Goal: Transaction & Acquisition: Purchase product/service

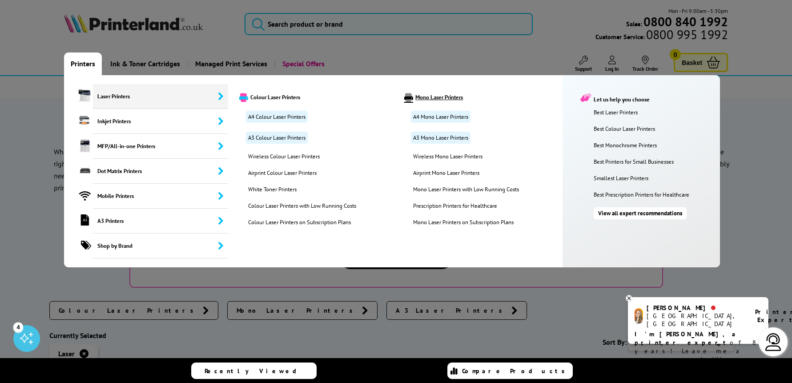
click at [433, 98] on link "Mono Laser Printers" at bounding box center [479, 97] width 164 height 9
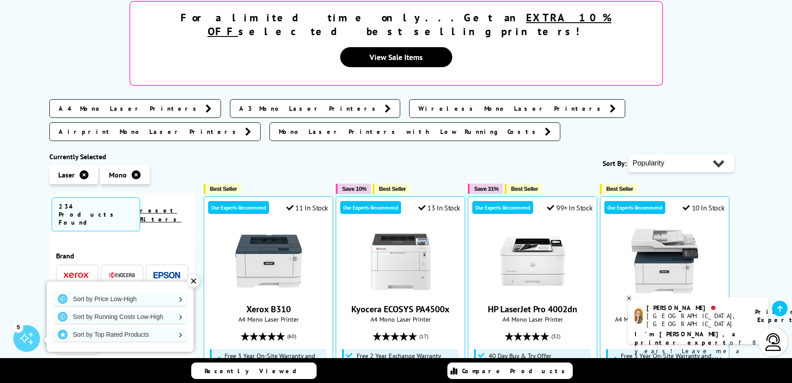
scroll to position [237, 0]
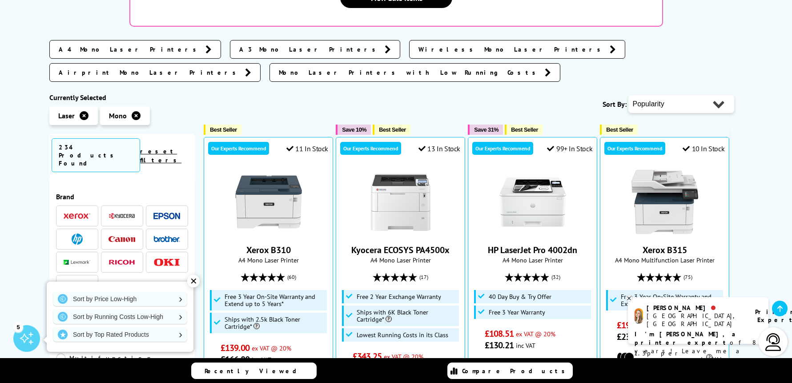
click at [193, 280] on div "✕" at bounding box center [193, 281] width 12 height 12
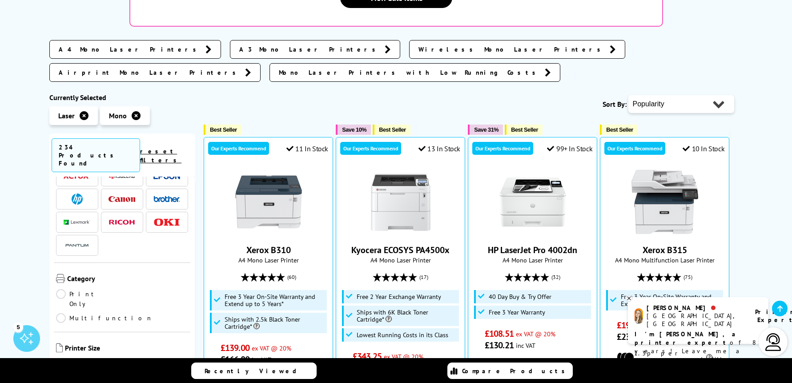
scroll to position [59, 0]
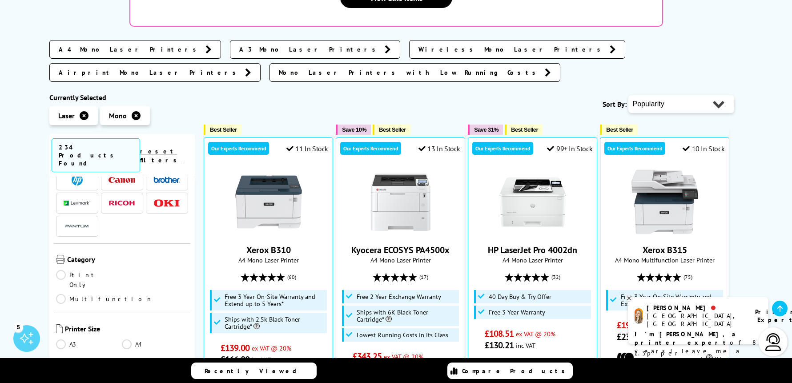
click at [128, 339] on link "A4" at bounding box center [155, 344] width 66 height 10
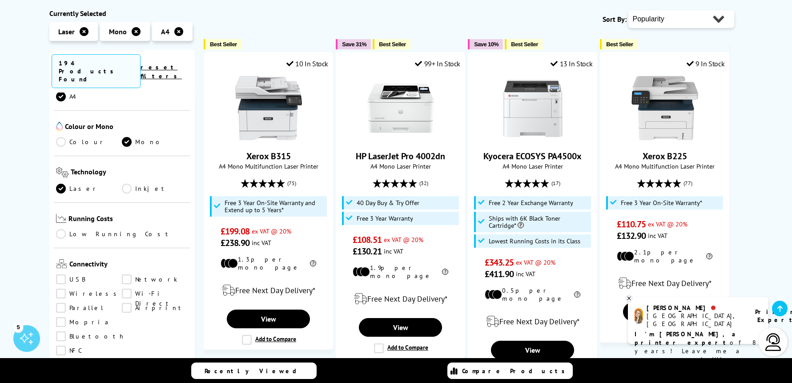
scroll to position [296, 0]
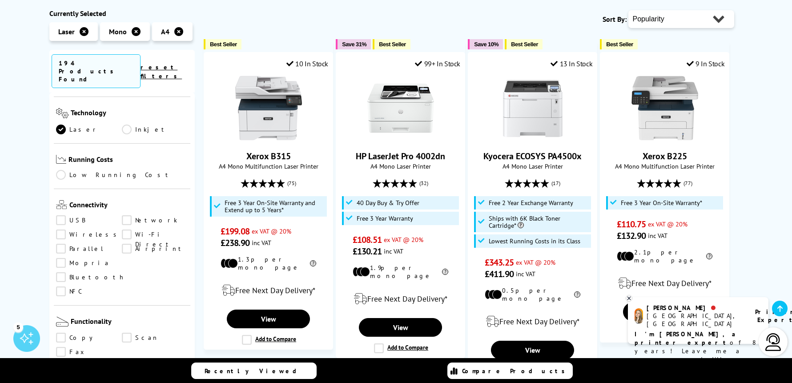
click at [127, 216] on link "Network" at bounding box center [155, 221] width 66 height 10
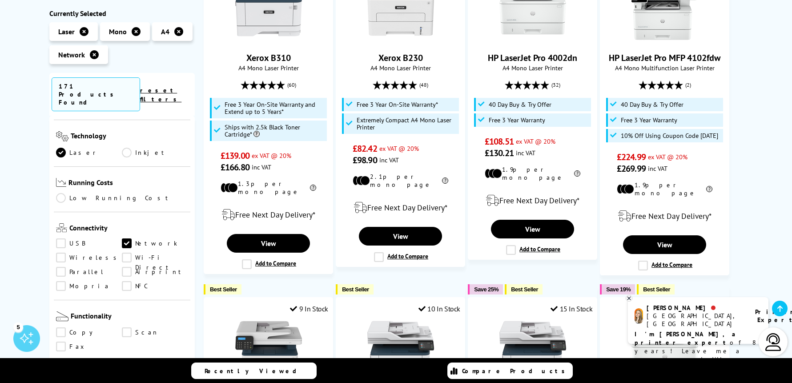
scroll to position [297, 0]
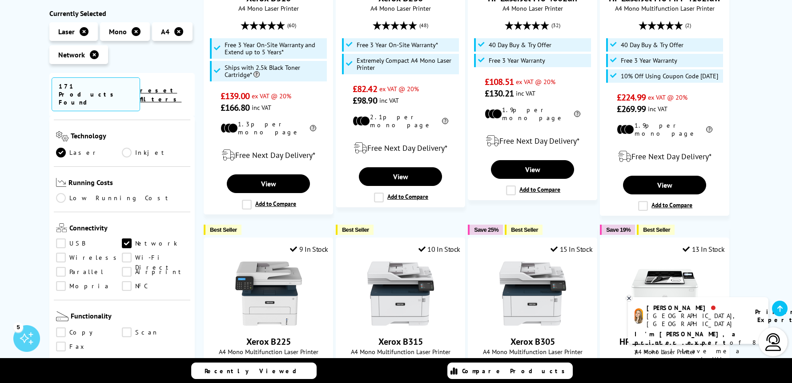
click at [126, 328] on link "Scan" at bounding box center [155, 333] width 66 height 10
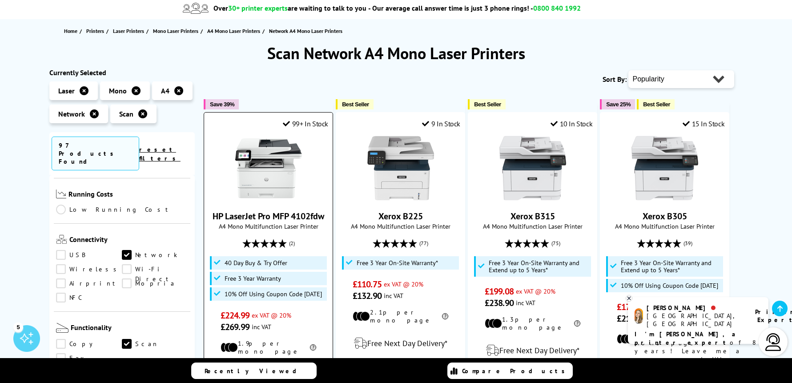
scroll to position [59, 0]
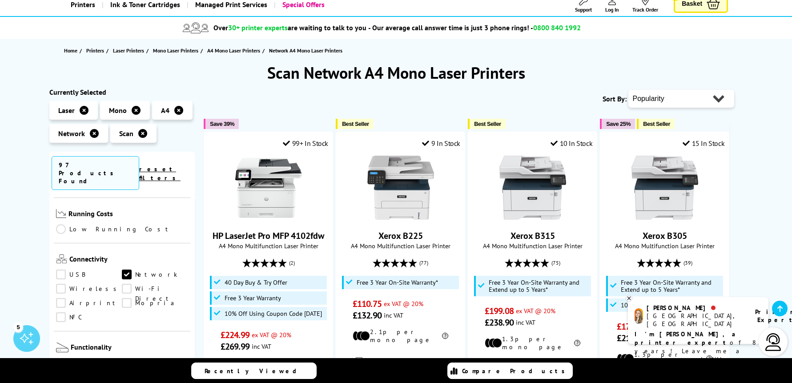
click at [703, 100] on select "Popularity Rating Price - Low to High Price - High to Low Running Costs - Low t…" at bounding box center [681, 99] width 106 height 18
select select "Price Ascending"
click at [628, 90] on select "Popularity Rating Price - Low to High Price - High to Low Running Costs - Low t…" at bounding box center [681, 99] width 106 height 18
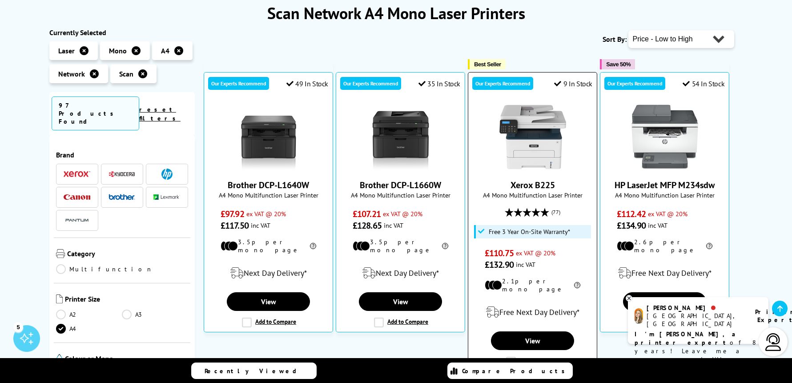
scroll to position [178, 0]
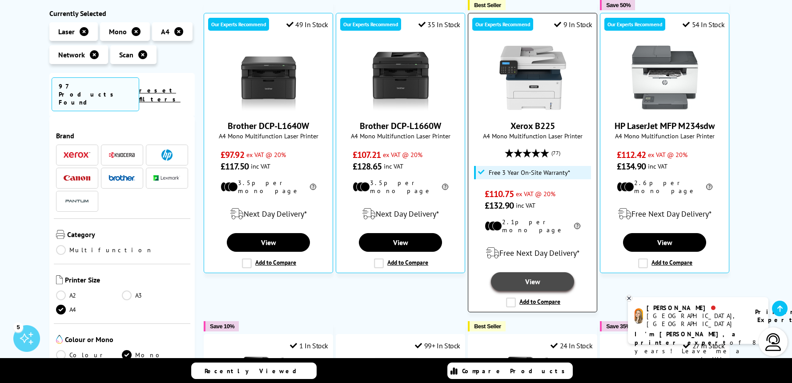
click at [515, 278] on link "View" at bounding box center [532, 281] width 83 height 19
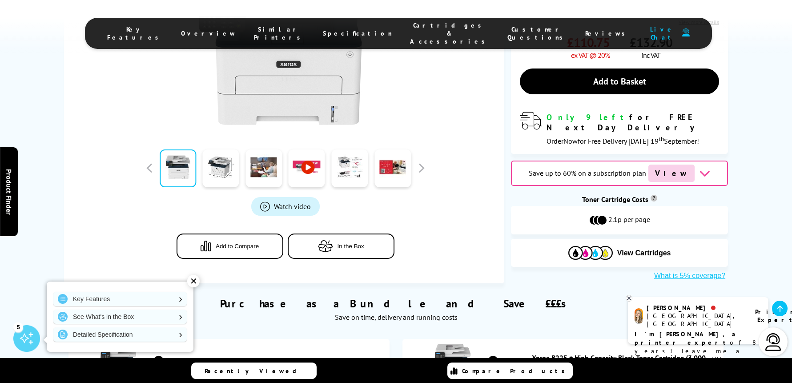
scroll to position [297, 0]
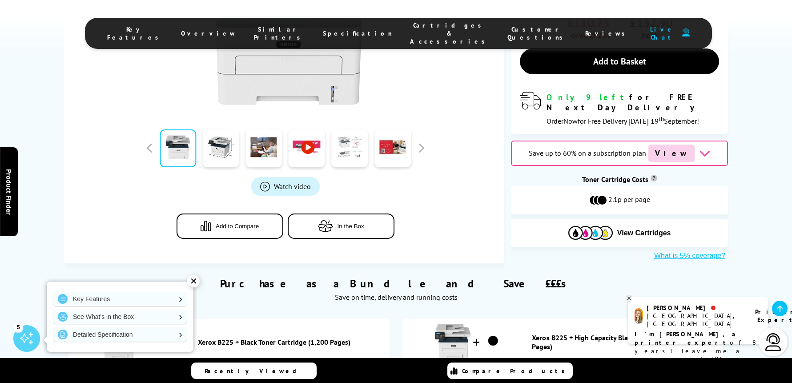
click at [348, 156] on link at bounding box center [350, 148] width 36 height 38
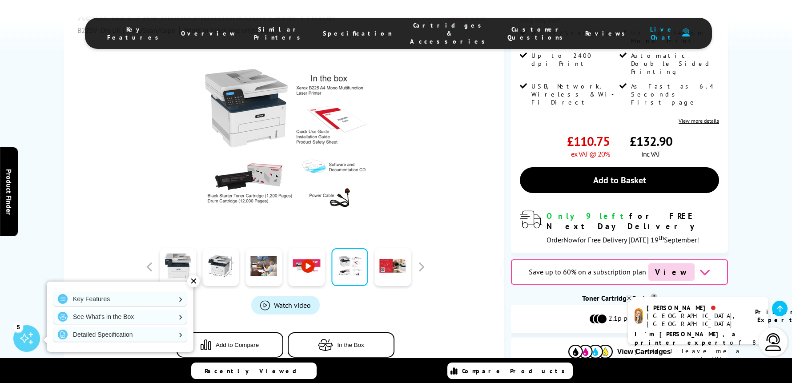
scroll to position [237, 0]
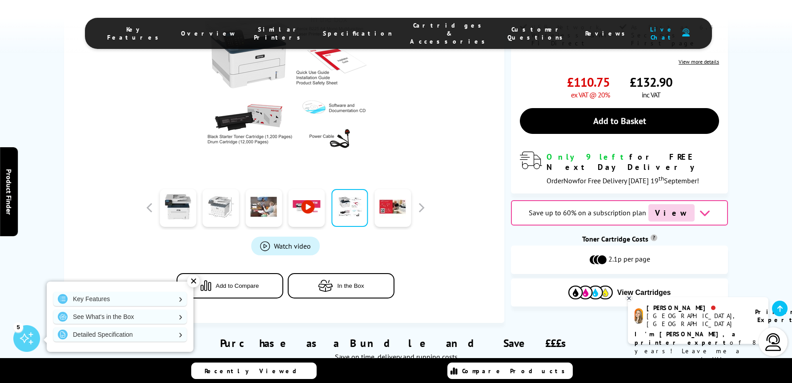
click at [224, 218] on link at bounding box center [221, 208] width 36 height 38
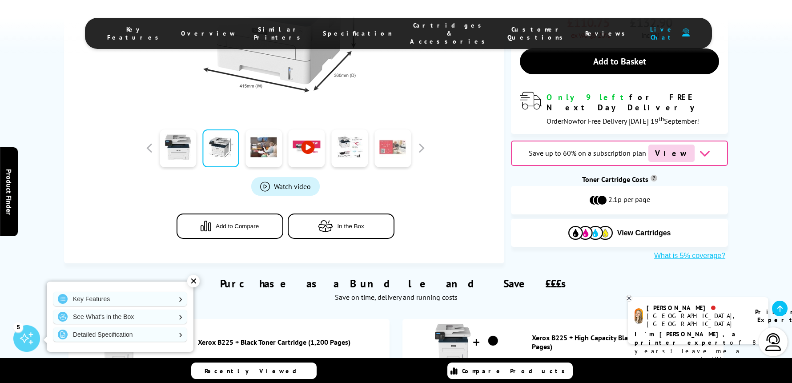
scroll to position [119, 0]
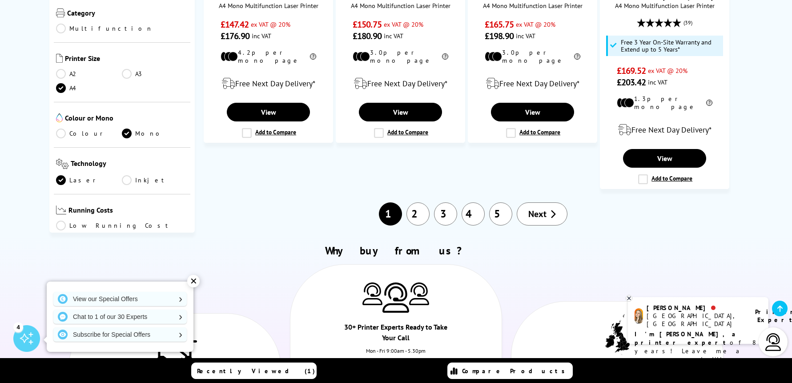
scroll to position [948, 0]
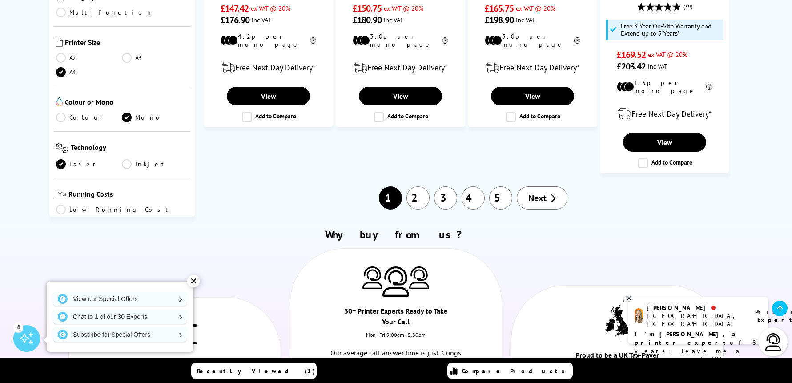
click at [419, 186] on link "2" at bounding box center [417, 197] width 23 height 23
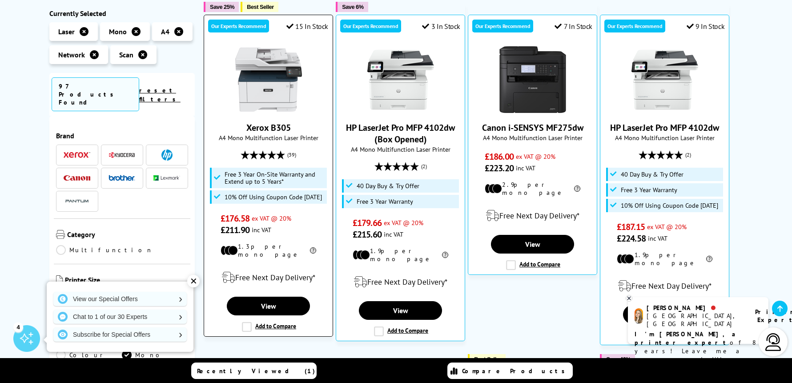
scroll to position [178, 0]
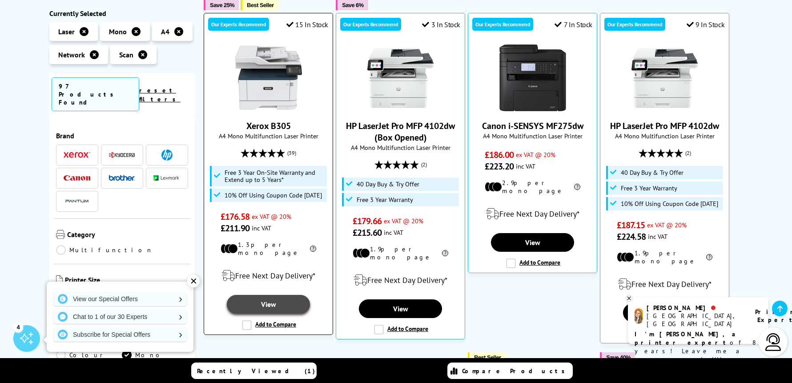
click at [276, 295] on link "View" at bounding box center [268, 304] width 83 height 19
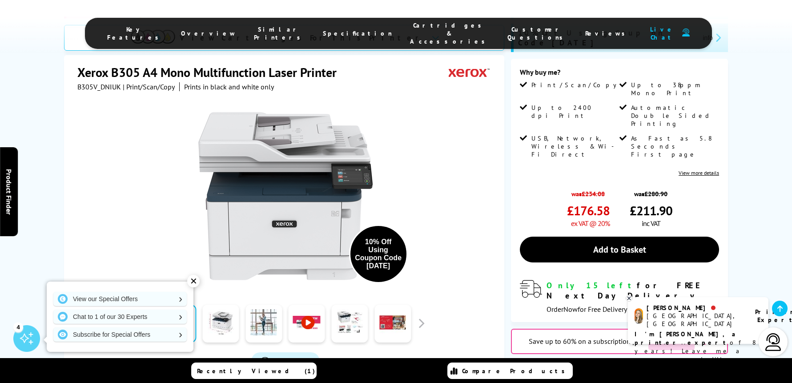
scroll to position [237, 0]
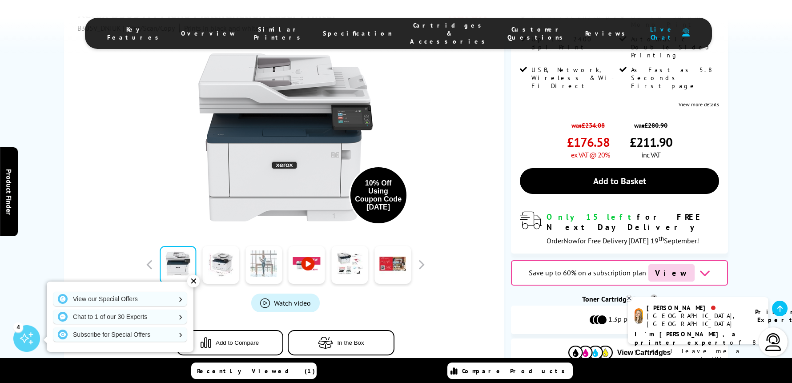
click at [269, 246] on link at bounding box center [263, 265] width 36 height 38
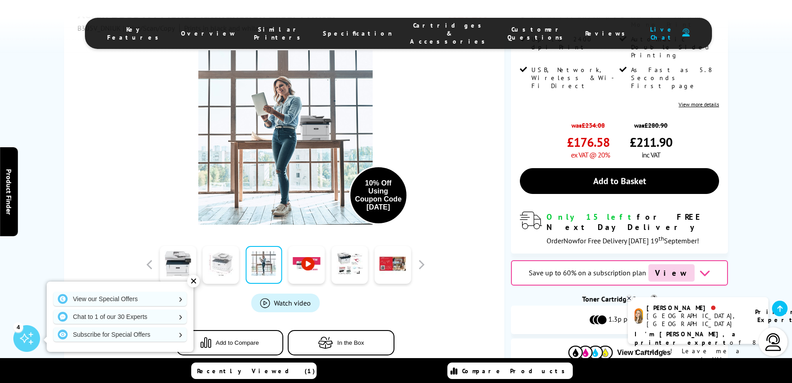
click at [215, 246] on link at bounding box center [221, 265] width 36 height 38
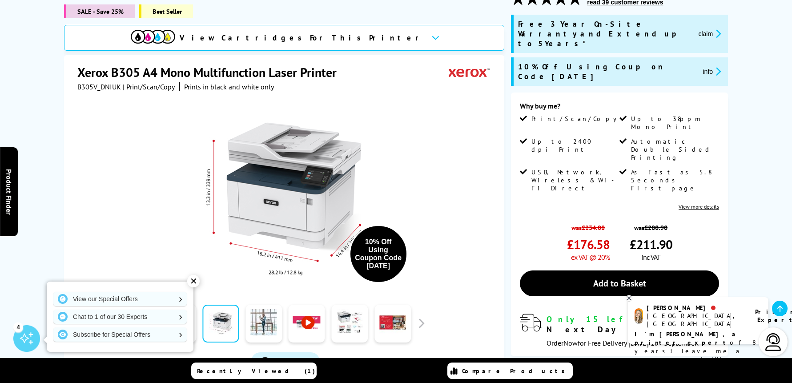
scroll to position [119, 0]
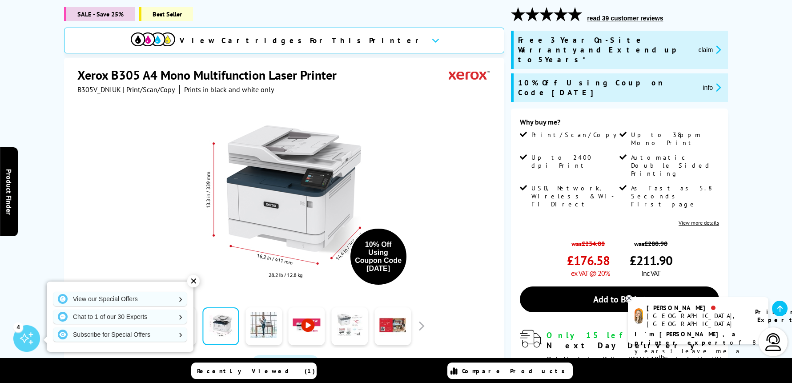
click at [347, 321] on link at bounding box center [350, 326] width 36 height 38
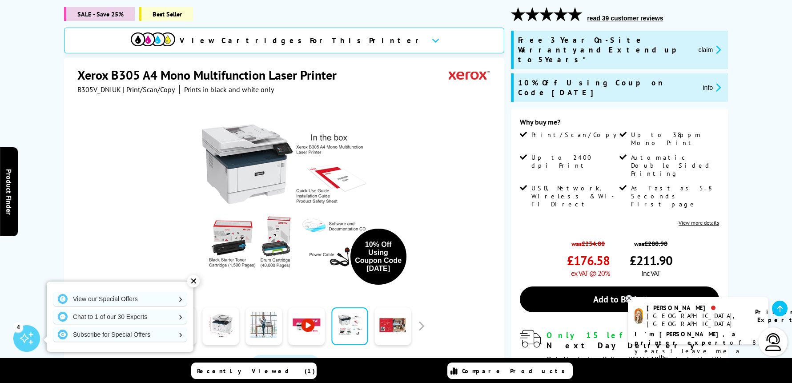
click at [317, 328] on link at bounding box center [307, 326] width 36 height 38
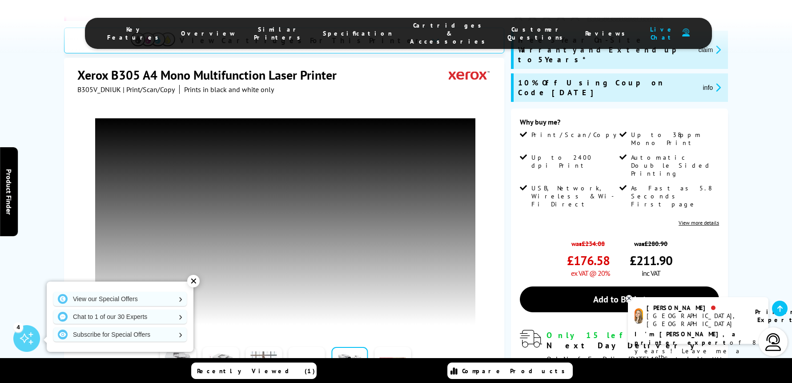
scroll to position [237, 0]
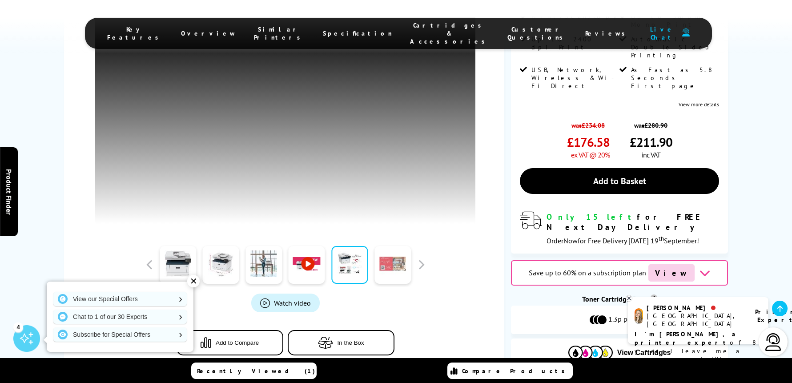
click at [394, 257] on link at bounding box center [392, 265] width 36 height 38
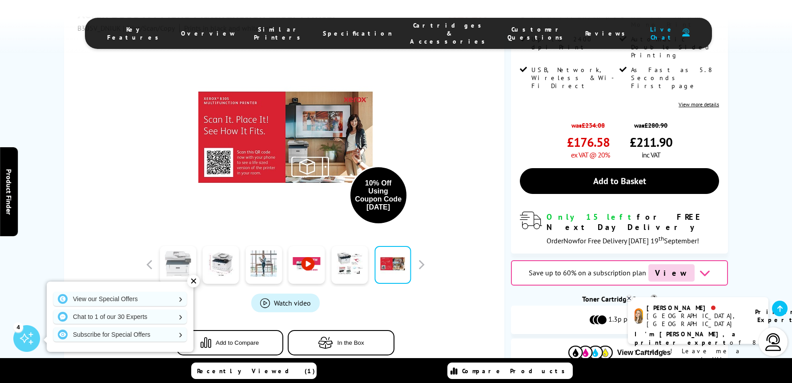
click at [181, 246] on link at bounding box center [178, 265] width 36 height 38
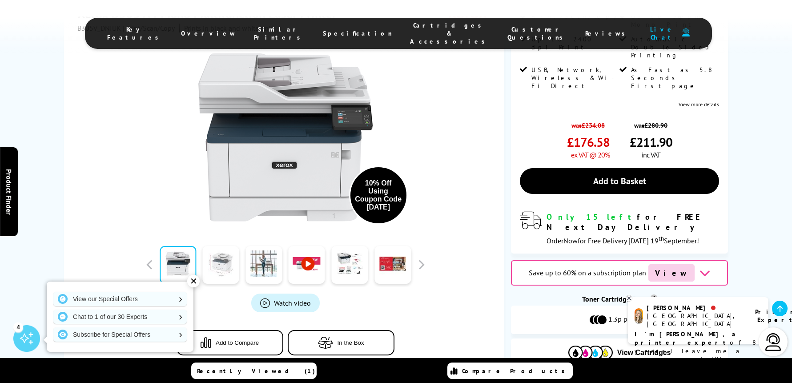
click at [234, 246] on link at bounding box center [221, 265] width 36 height 38
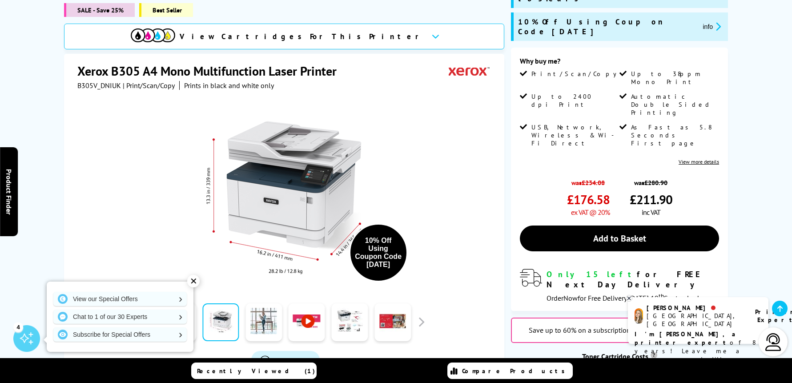
scroll to position [119, 0]
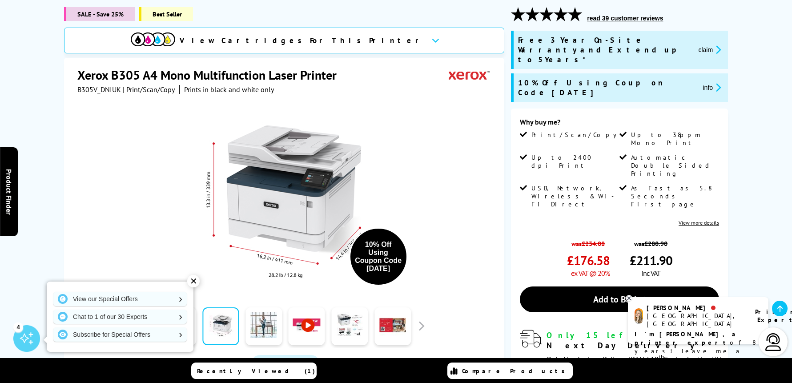
click at [576, 108] on div "Why buy me? Print/Scan/Copy Up to 38ppm Mono Print Up to 2400 dpi Print Automat…" at bounding box center [619, 239] width 217 height 263
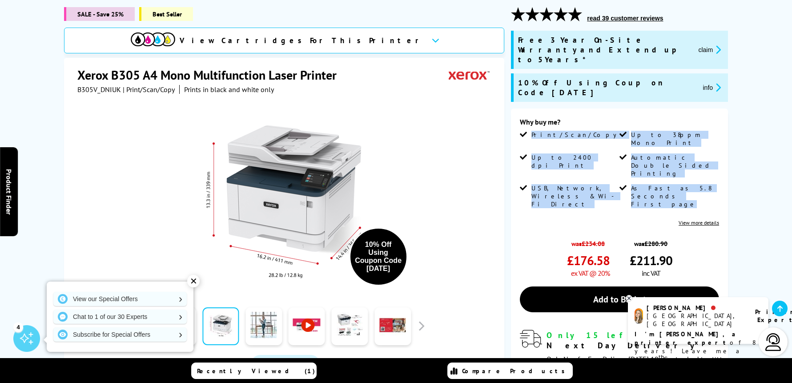
drag, startPoint x: 530, startPoint y: 116, endPoint x: 716, endPoint y: 161, distance: 191.4
click at [716, 161] on ul "Print/Scan/Copy Up to 38ppm Mono Print Up to 2400 dpi Print Automatic Double Si…" at bounding box center [619, 173] width 199 height 84
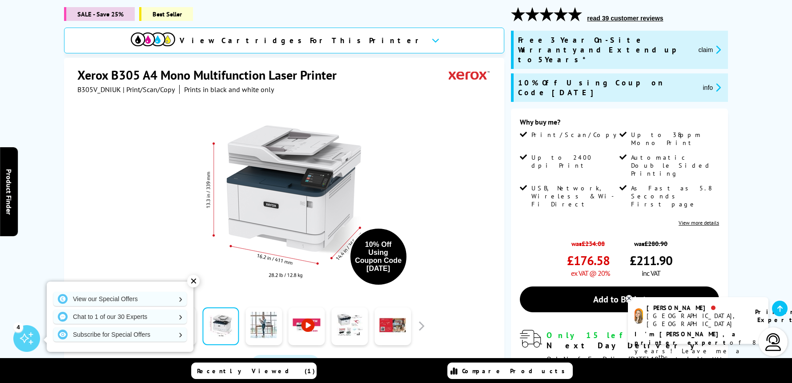
drag, startPoint x: 716, startPoint y: 161, endPoint x: 699, endPoint y: 181, distance: 25.5
click at [699, 219] on link "View more details" at bounding box center [698, 222] width 40 height 7
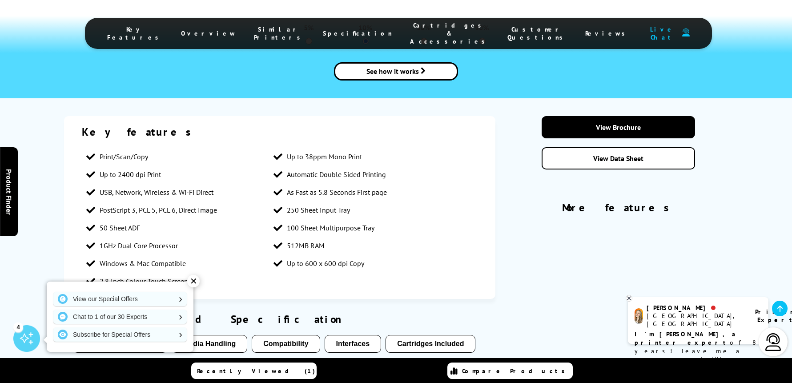
scroll to position [1244, 0]
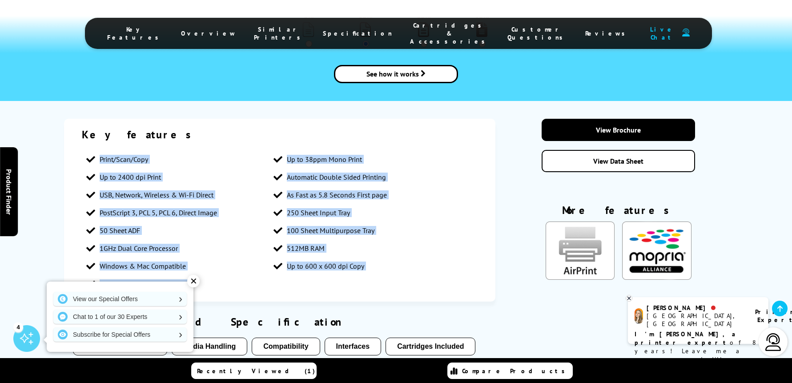
drag, startPoint x: 78, startPoint y: 103, endPoint x: 277, endPoint y: 248, distance: 247.0
click at [277, 248] on div "Key features Print/Scan/Copy Up to 38ppm Mono Print Up to 2400 dpi Print Automa…" at bounding box center [280, 210] width 432 height 183
copy ul "Print/Scan/Copy Up to 38ppm Mono Print Up to 2400 dpi Print Automatic Double Si…"
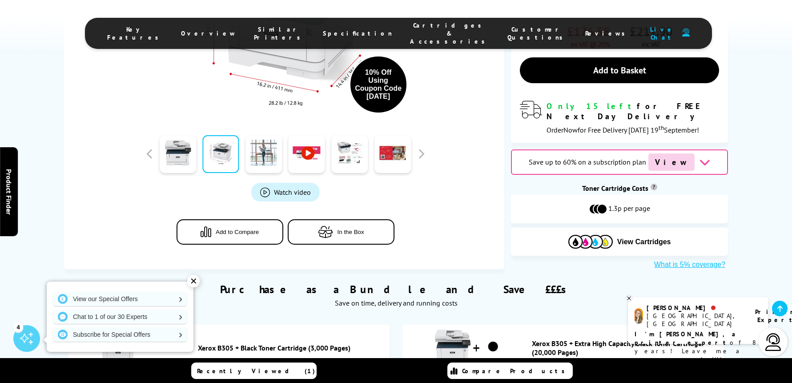
scroll to position [415, 0]
